Goal: Task Accomplishment & Management: Use online tool/utility

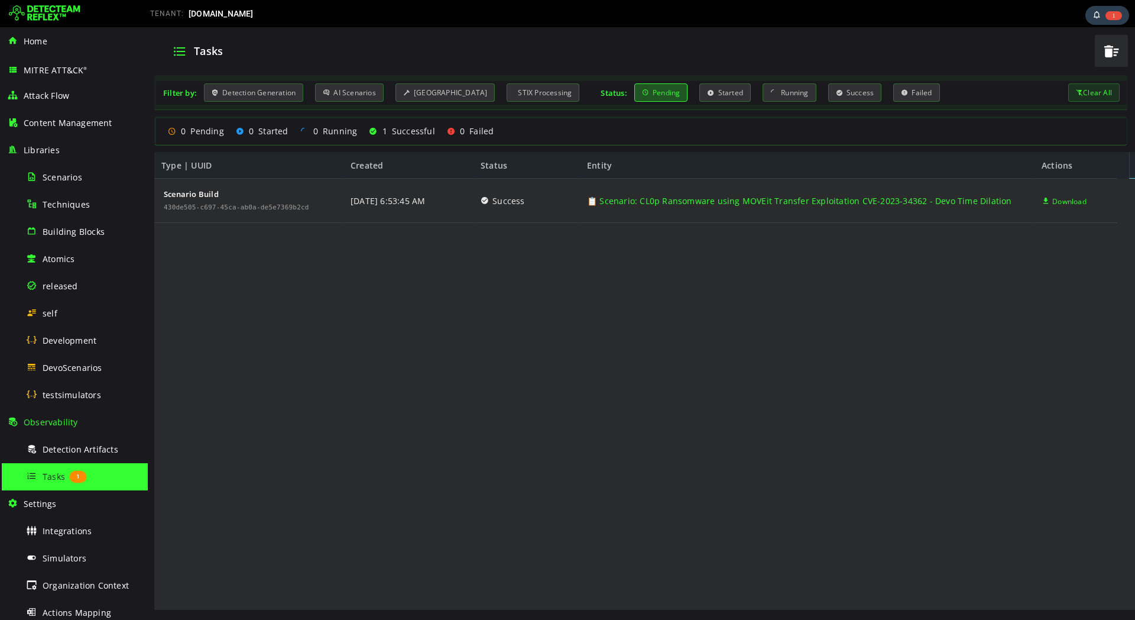
click at [59, 19] on img at bounding box center [45, 13] width 72 height 19
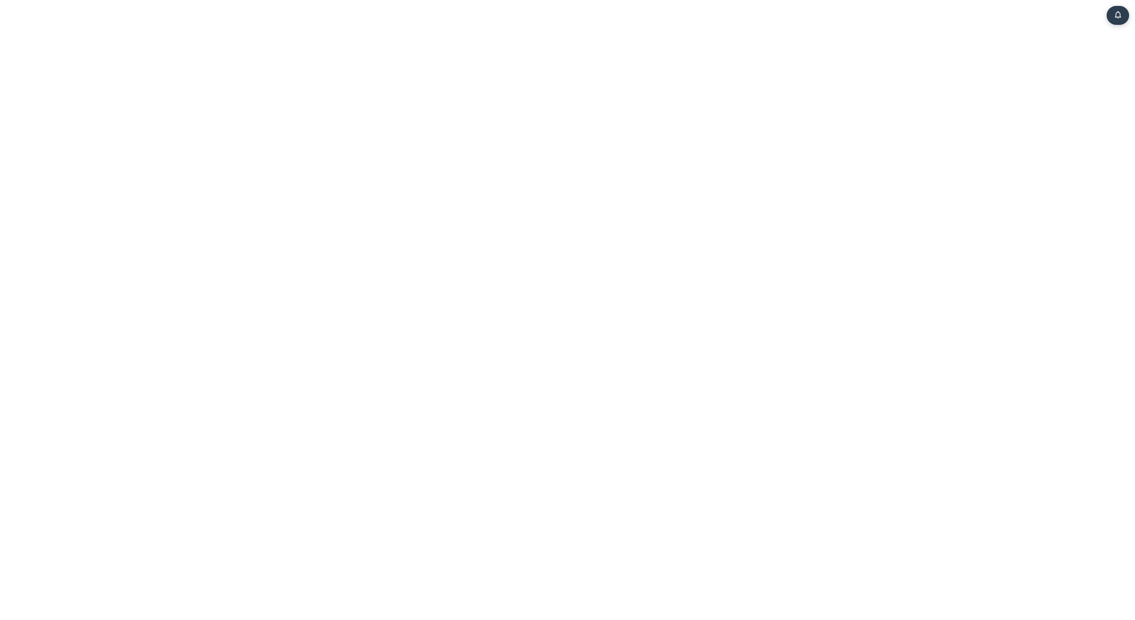
click at [607, 5] on html "Task Notifications You have no new notifications. 0" at bounding box center [567, 2] width 1135 height 5
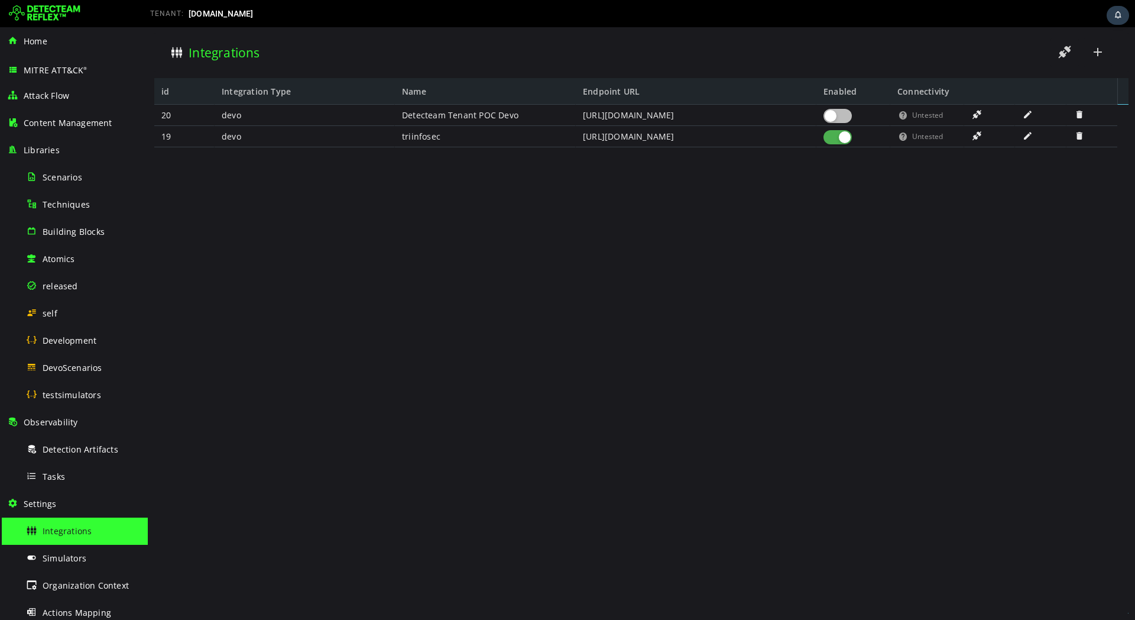
click at [45, 7] on img at bounding box center [45, 13] width 72 height 19
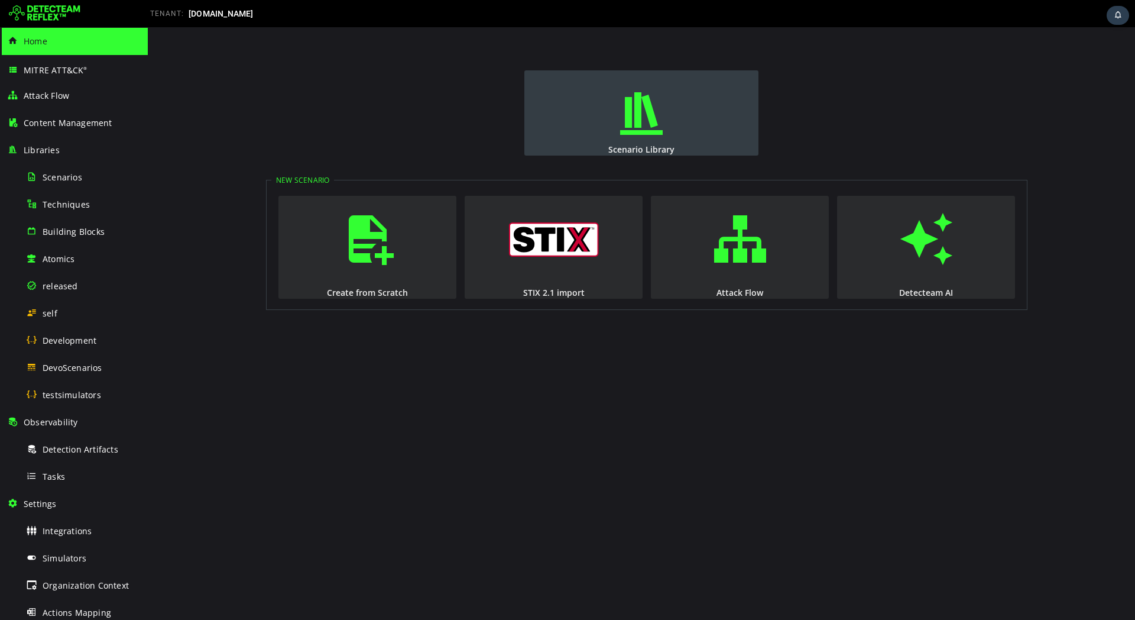
click at [599, 131] on button "Scenario Library" at bounding box center [641, 112] width 234 height 85
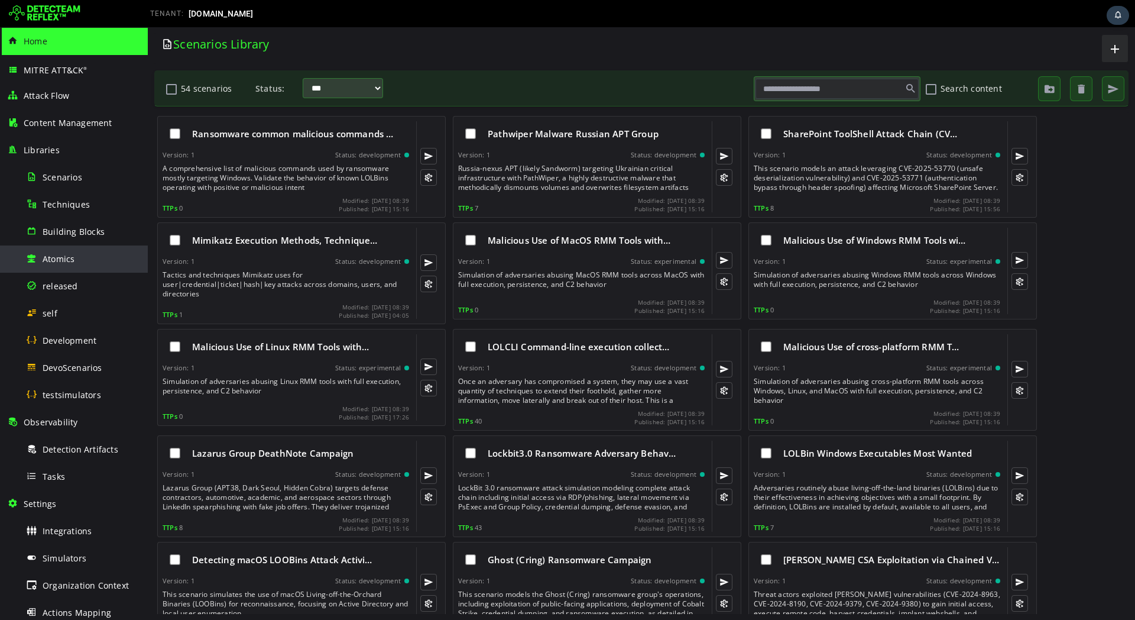
click at [91, 268] on div "Atomics" at bounding box center [83, 258] width 115 height 27
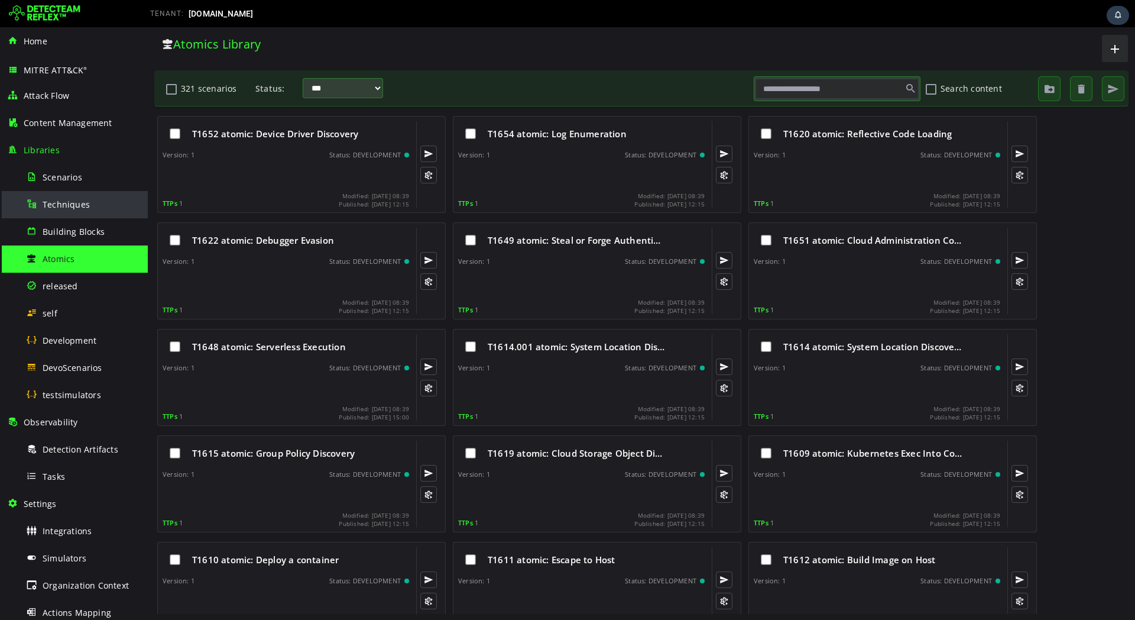
click at [69, 194] on div "Techniques" at bounding box center [83, 204] width 115 height 27
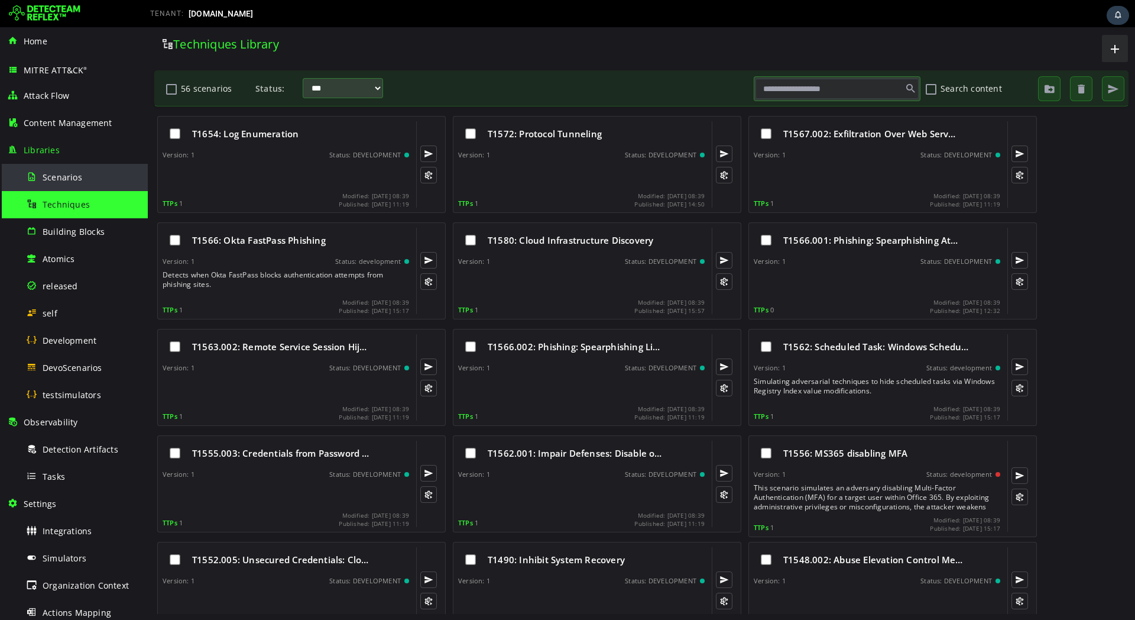
click at [74, 181] on span "Scenarios" at bounding box center [63, 176] width 40 height 11
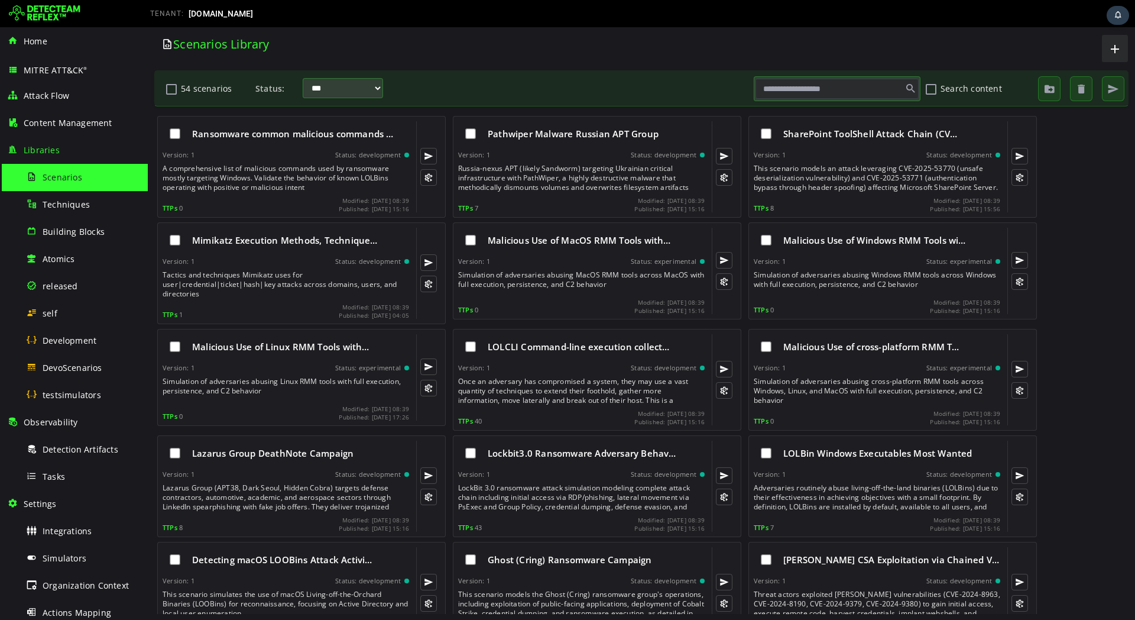
click at [57, 11] on img at bounding box center [45, 13] width 72 height 19
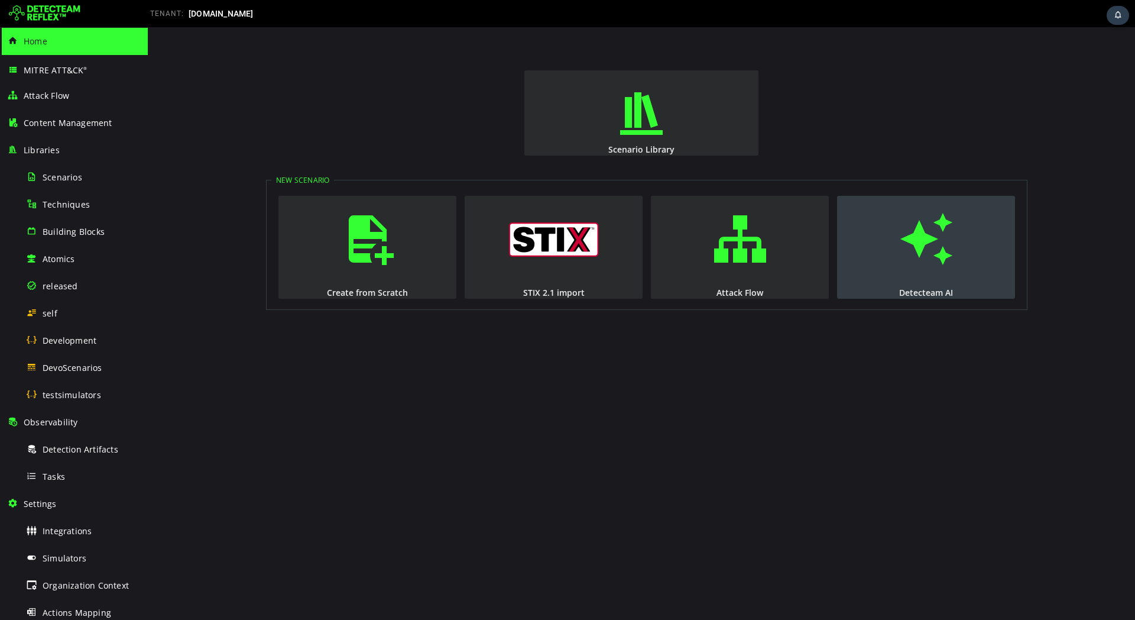
click at [925, 239] on span "button" at bounding box center [926, 239] width 12 height 80
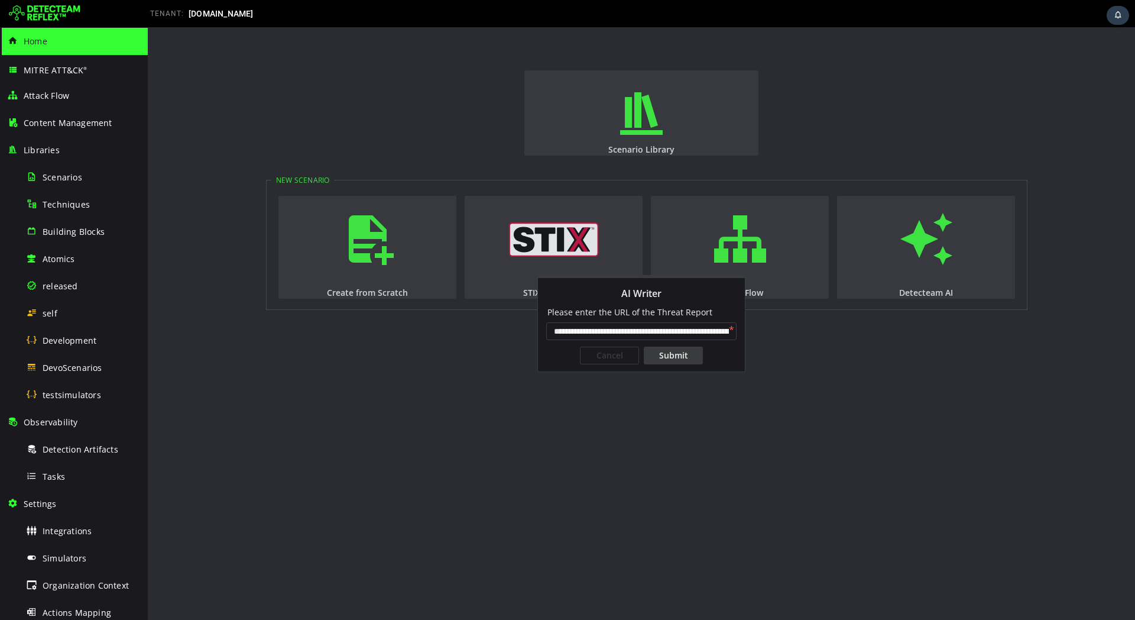
scroll to position [0, 95]
type input "**********"
click at [675, 359] on div "Submit" at bounding box center [673, 355] width 59 height 18
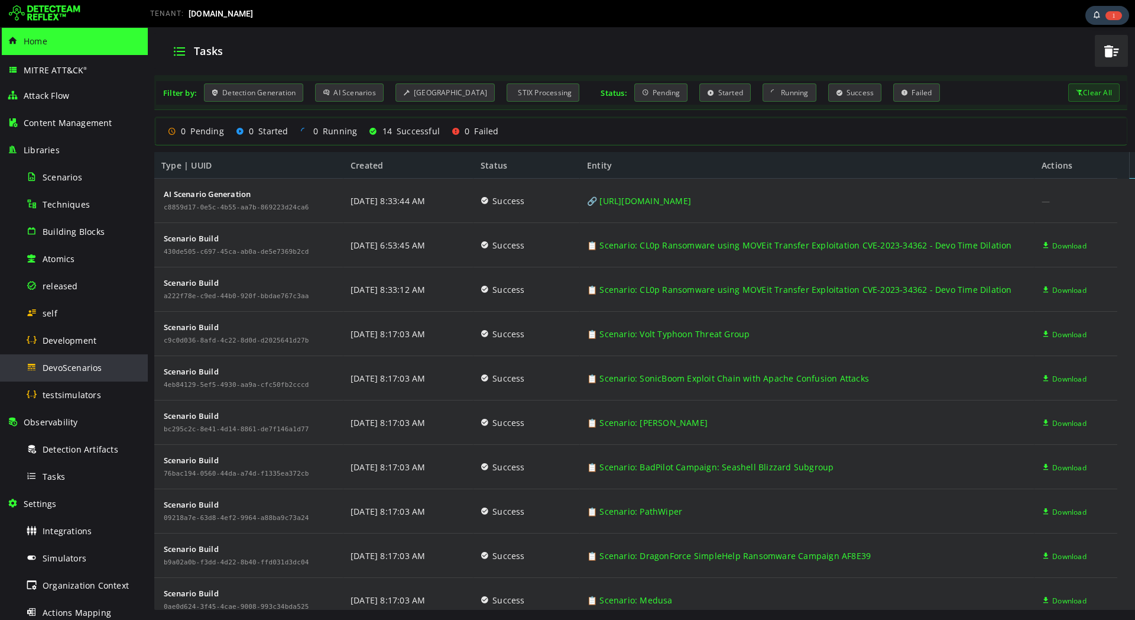
click at [67, 372] on span "DevoScenarios" at bounding box center [73, 367] width 60 height 11
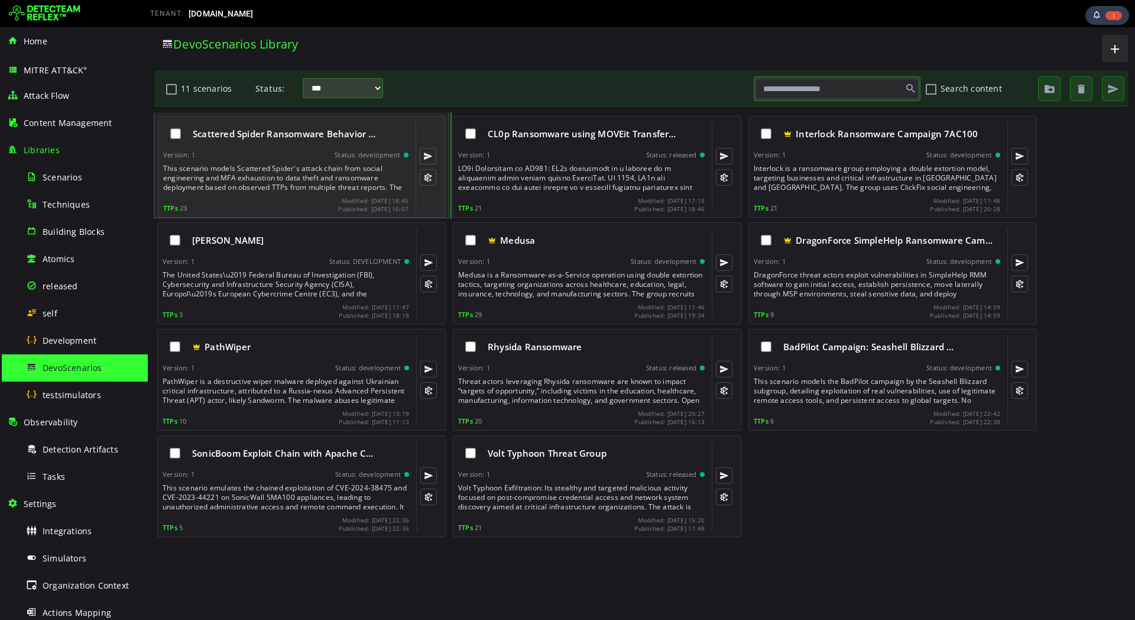
click at [309, 173] on div "This scenario models Scattered Spider's attack chain from social engineering an…" at bounding box center [287, 178] width 248 height 28
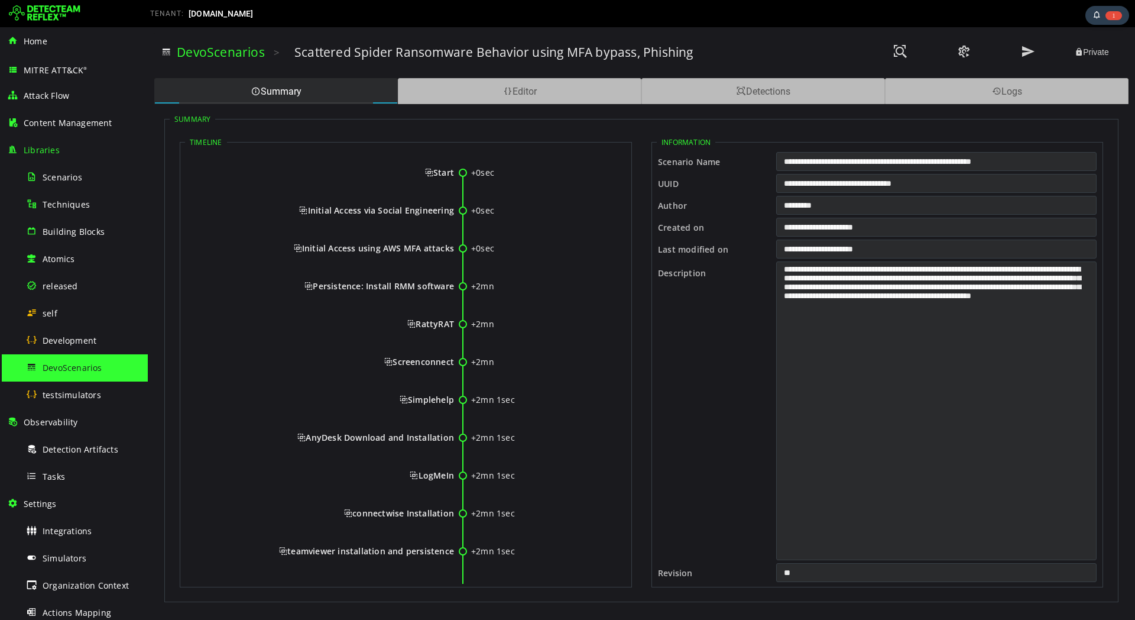
click at [442, 173] on span "Start" at bounding box center [439, 172] width 29 height 11
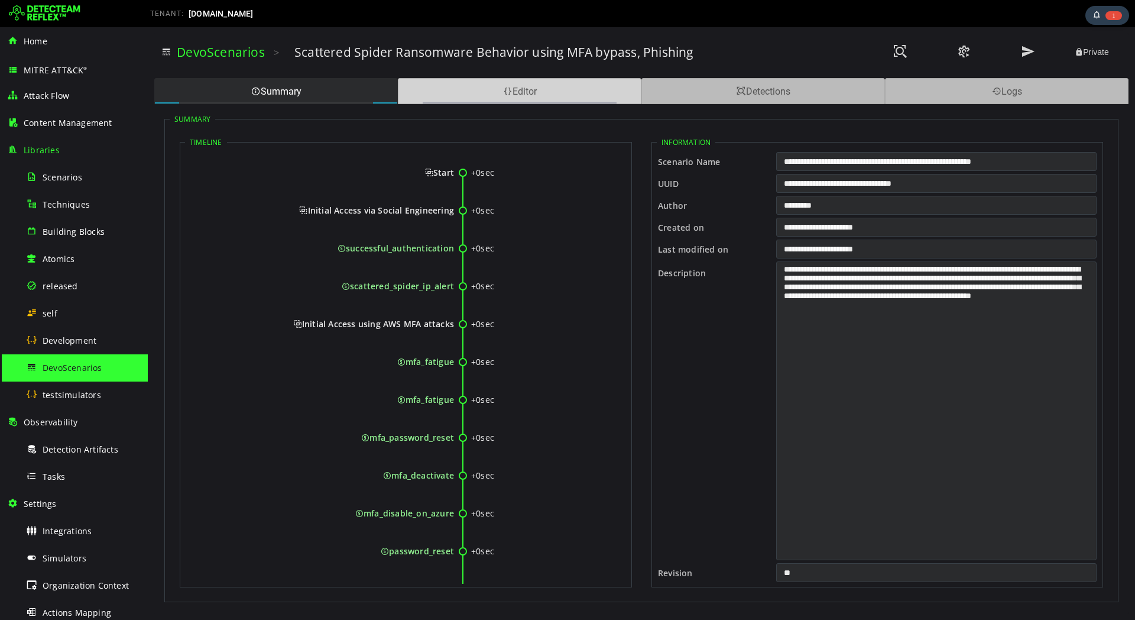
click at [552, 96] on div "Editor" at bounding box center [520, 91] width 244 height 26
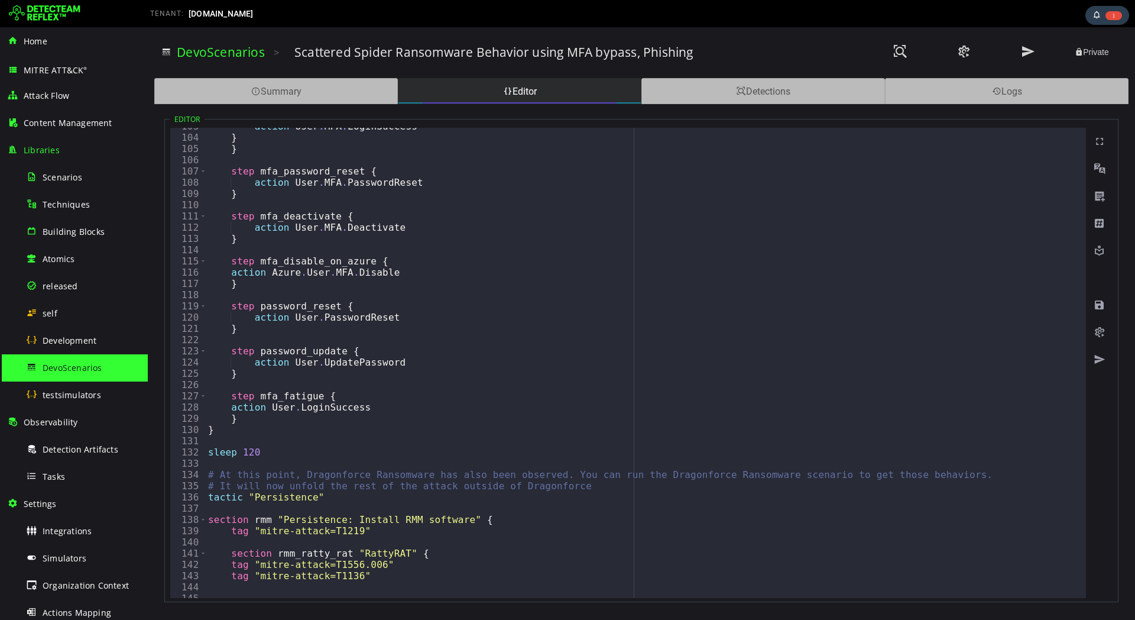
scroll to position [1197, 0]
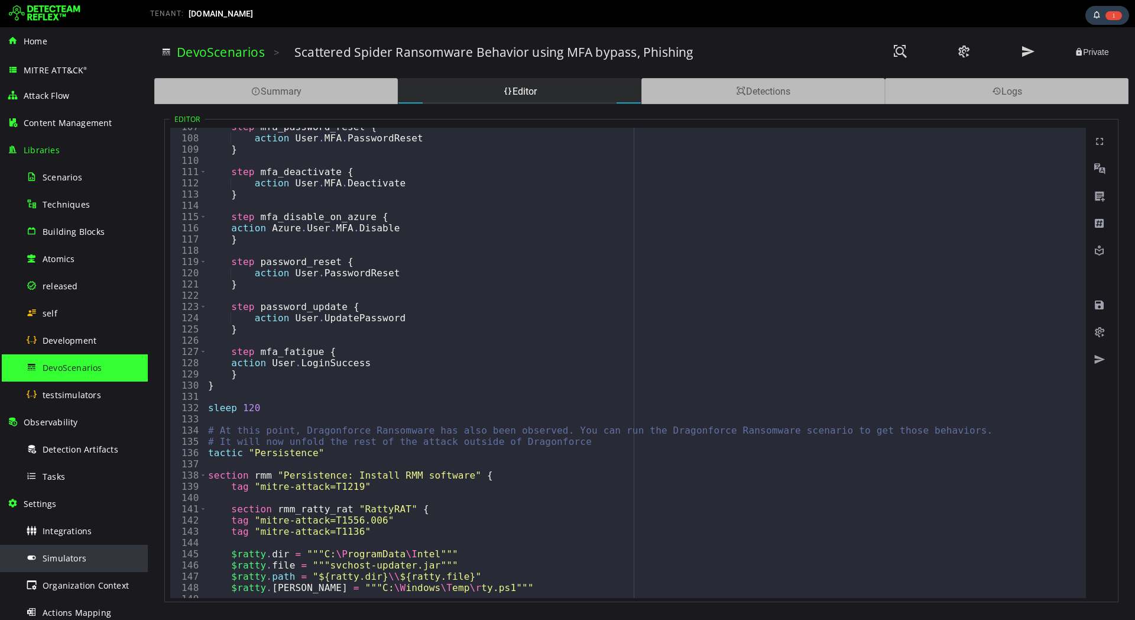
click at [68, 563] on div "Simulators" at bounding box center [83, 557] width 115 height 27
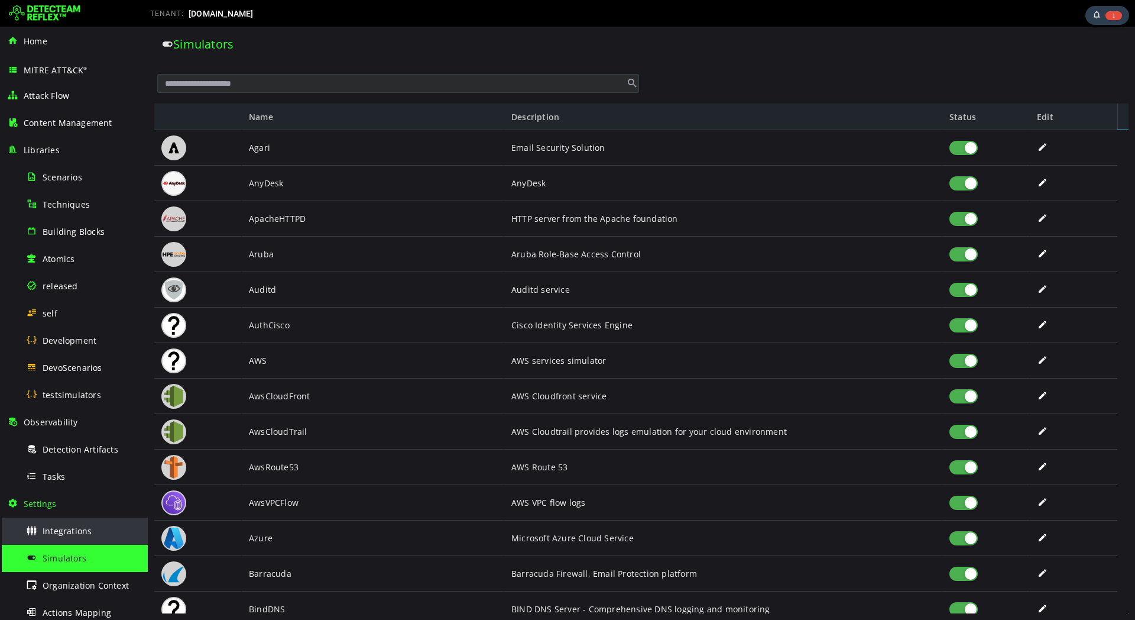
click at [72, 525] on span "Integrations" at bounding box center [67, 530] width 49 height 11
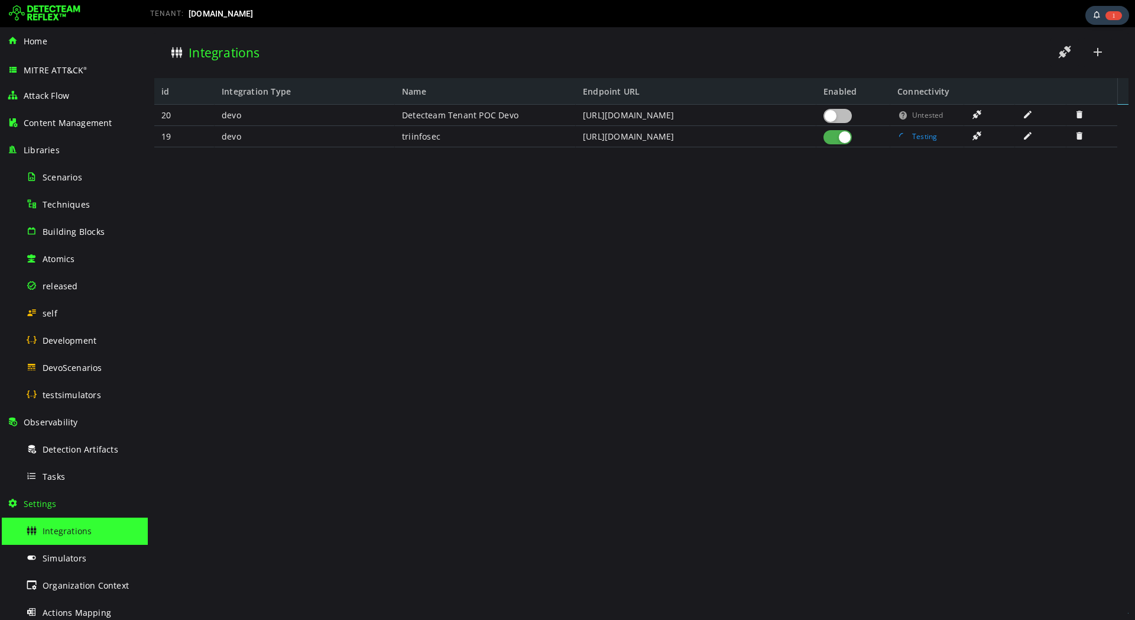
click at [1027, 139] on span at bounding box center [1028, 136] width 12 height 10
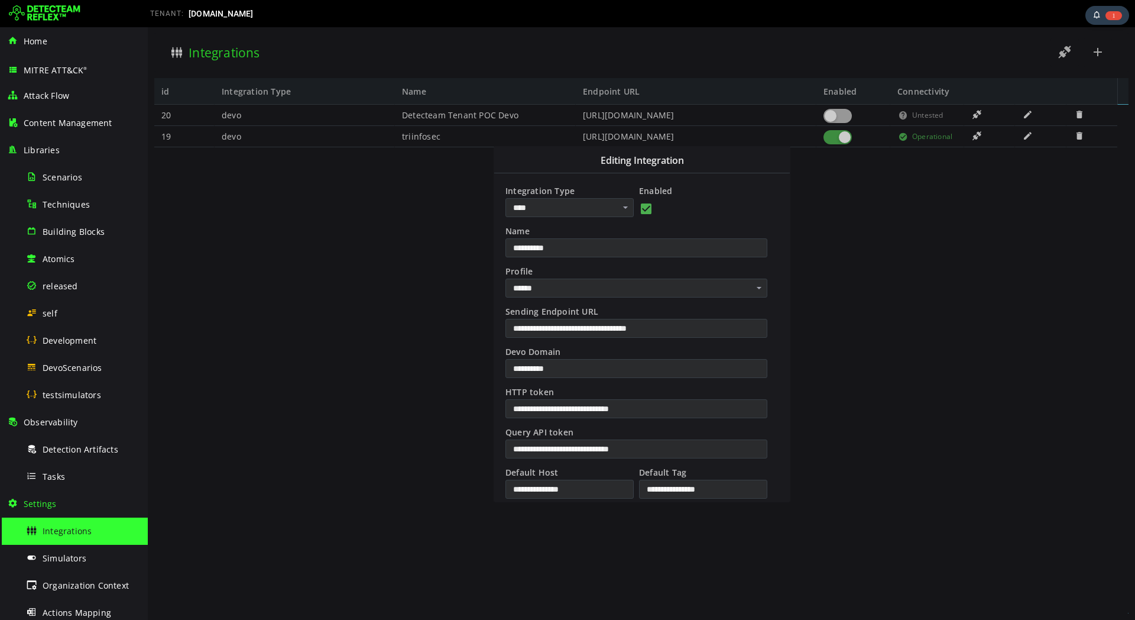
click at [914, 300] on div at bounding box center [641, 323] width 987 height 592
click at [70, 363] on span "DevoScenarios" at bounding box center [73, 367] width 60 height 11
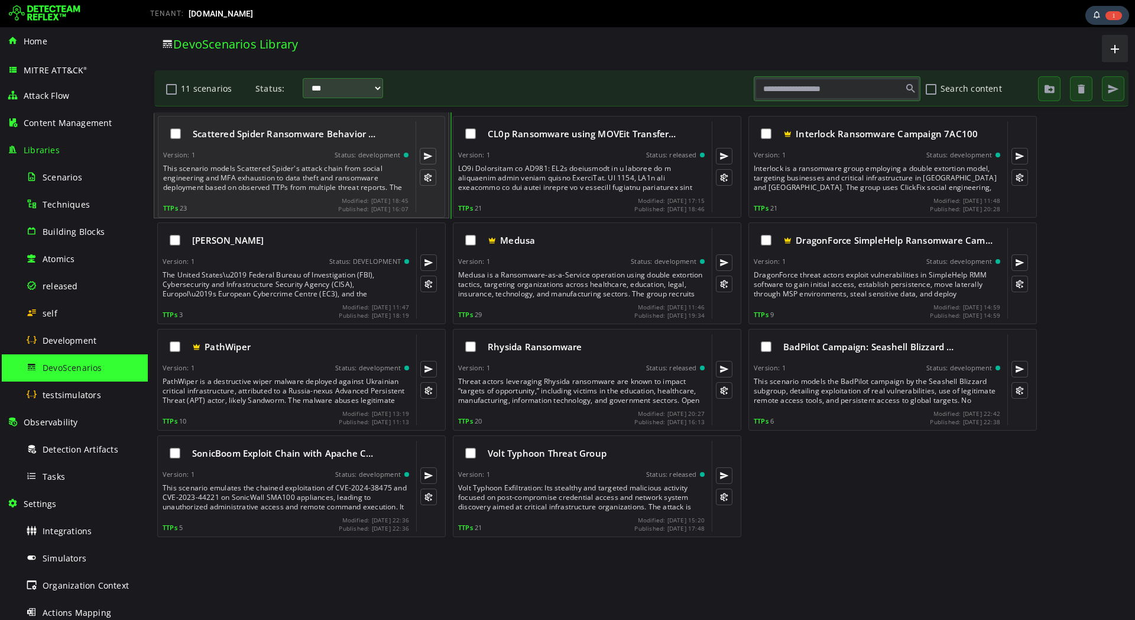
click at [320, 172] on div "This scenario models Scattered Spider's attack chain from social engineering an…" at bounding box center [287, 178] width 248 height 28
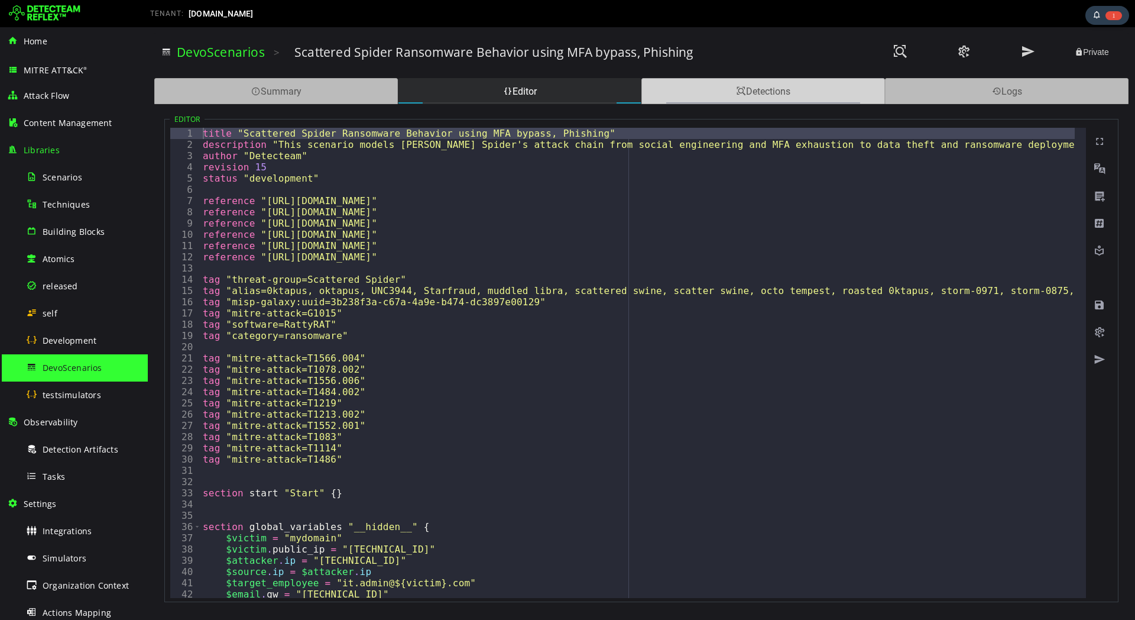
click at [773, 90] on div "Detections" at bounding box center [763, 91] width 244 height 26
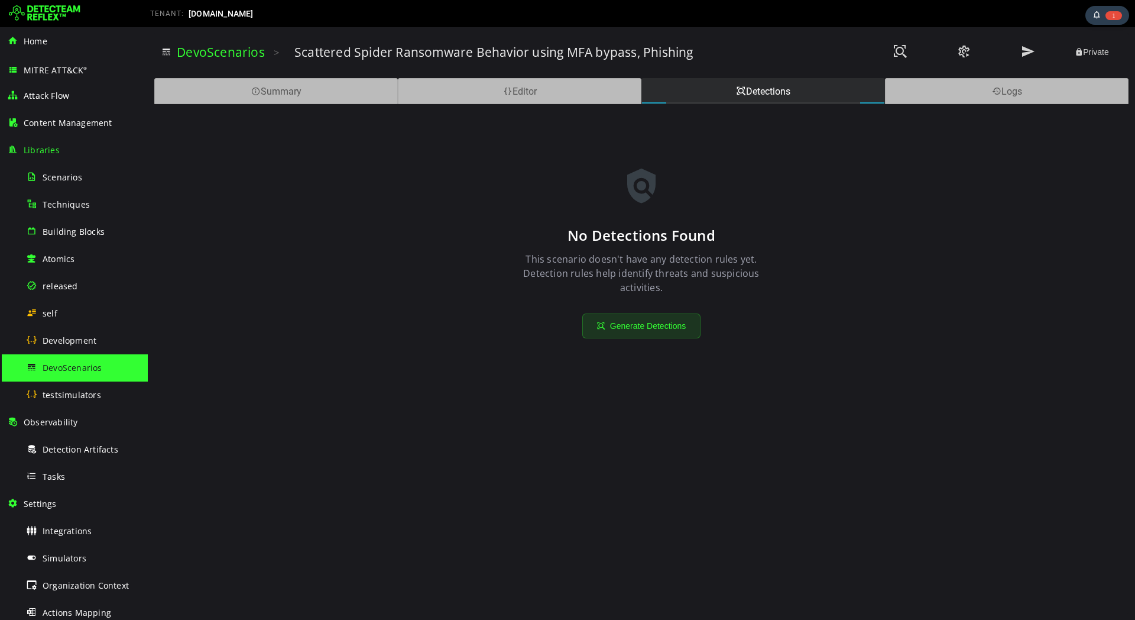
click at [88, 369] on span "DevoScenarios" at bounding box center [73, 367] width 60 height 11
click at [90, 366] on span "DevoScenarios" at bounding box center [73, 367] width 60 height 11
click at [65, 403] on div "testsimulators" at bounding box center [83, 394] width 115 height 27
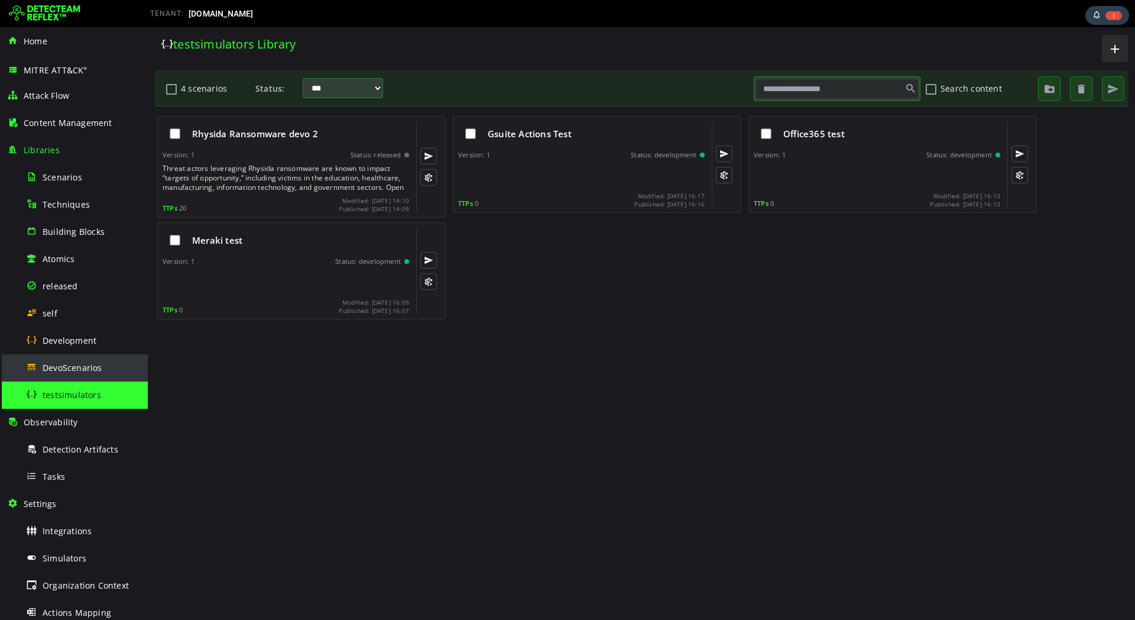
click at [82, 366] on span "DevoScenarios" at bounding box center [73, 367] width 60 height 11
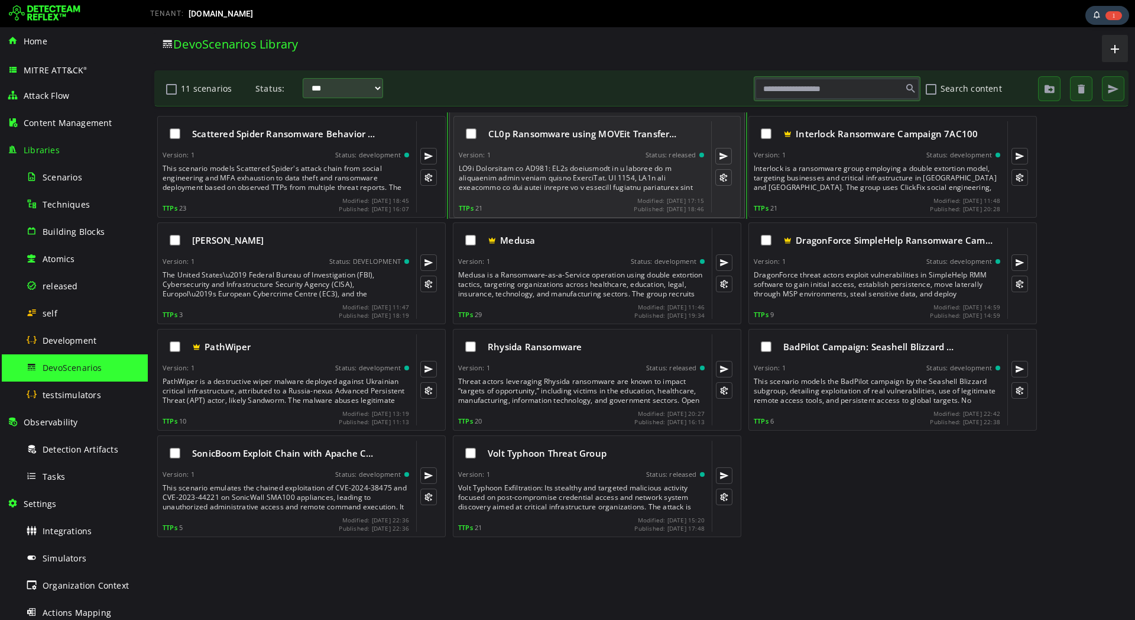
click at [497, 164] on div at bounding box center [583, 178] width 248 height 28
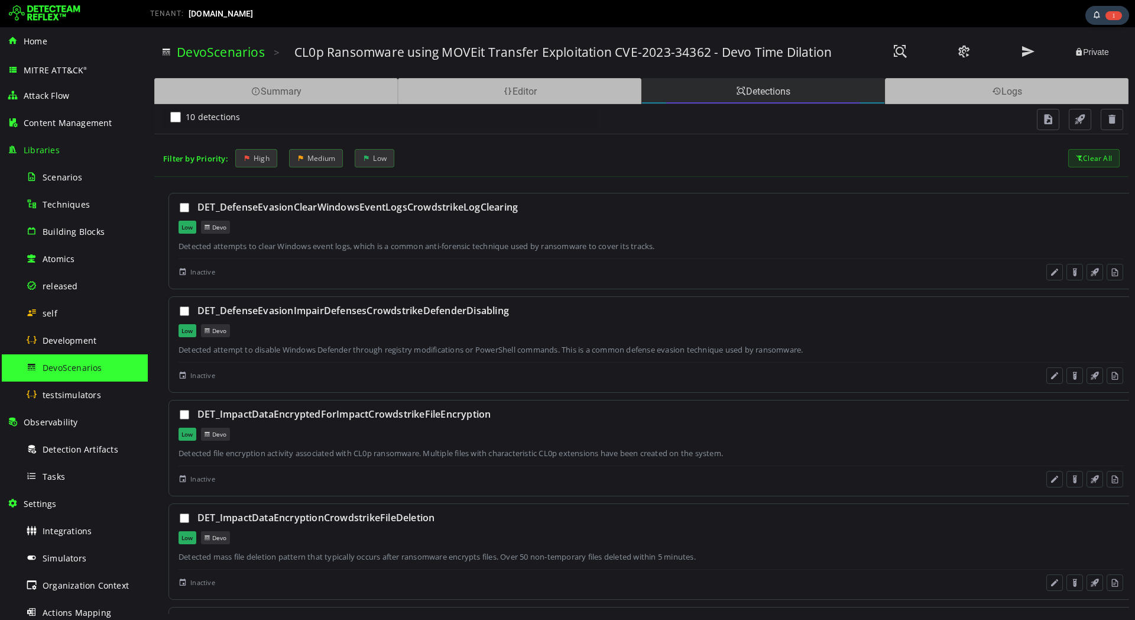
click at [793, 92] on div "Detections" at bounding box center [763, 91] width 244 height 26
click at [792, 92] on div "Detections" at bounding box center [763, 91] width 244 height 26
click at [1021, 56] on span at bounding box center [1028, 52] width 14 height 16
click at [79, 362] on span "DevoScenarios" at bounding box center [73, 367] width 60 height 11
